Goal: Navigation & Orientation: Find specific page/section

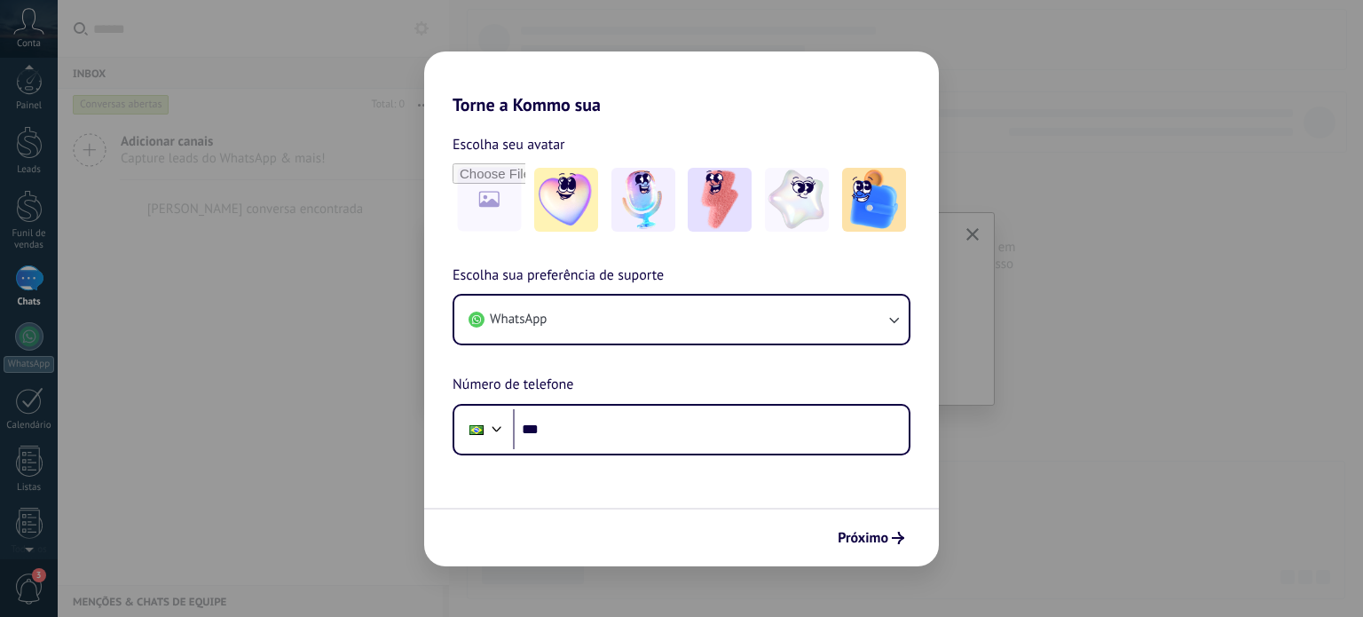
click at [1019, 434] on div "Torne a Kommo sua Escolha seu avatar Escolha sua preferência de suporte WhatsAp…" at bounding box center [681, 308] width 1363 height 617
click at [345, 199] on div "Torne a Kommo sua Escolha seu avatar Escolha sua preferência de suporte WhatsAp…" at bounding box center [681, 308] width 1363 height 617
click at [1207, 155] on div "Torne a Kommo sua Escolha seu avatar Escolha sua preferência de suporte WhatsAp…" at bounding box center [681, 308] width 1363 height 617
